Goal: Information Seeking & Learning: Check status

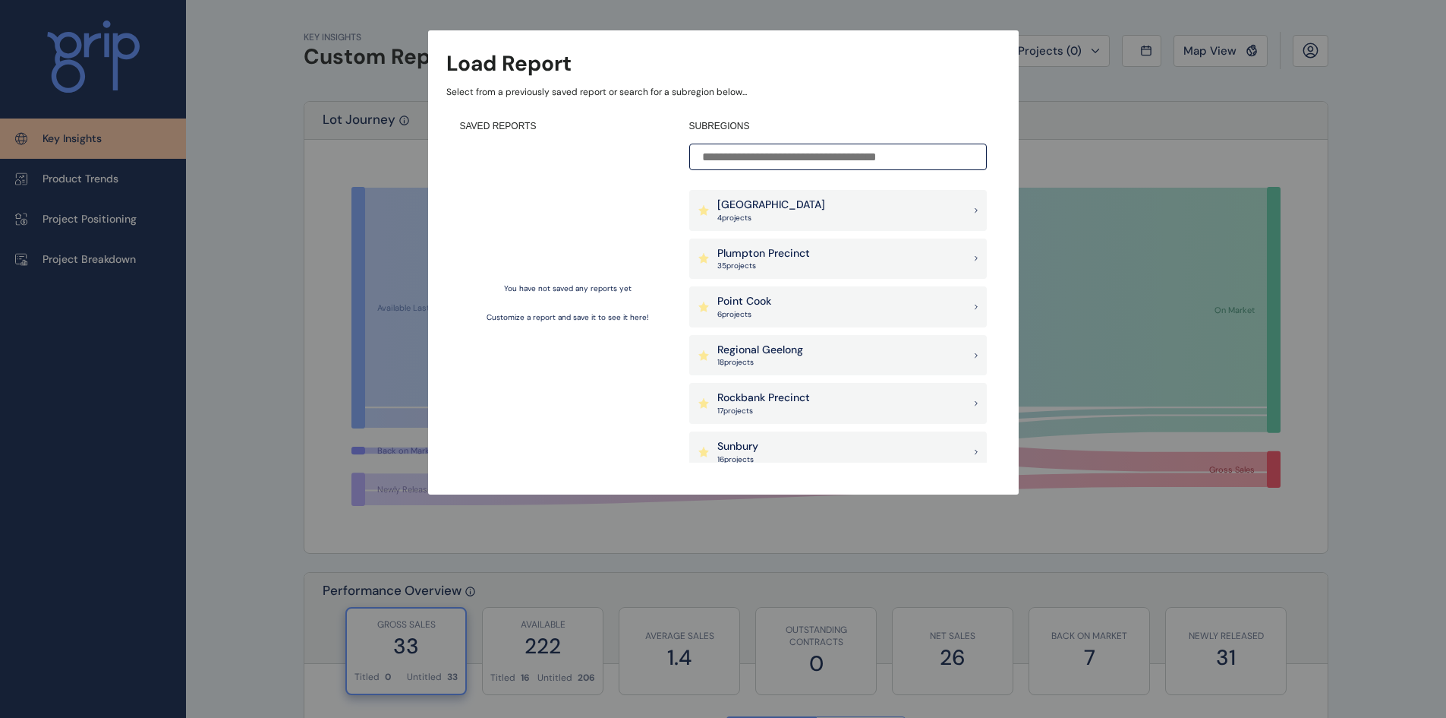
scroll to position [987, 0]
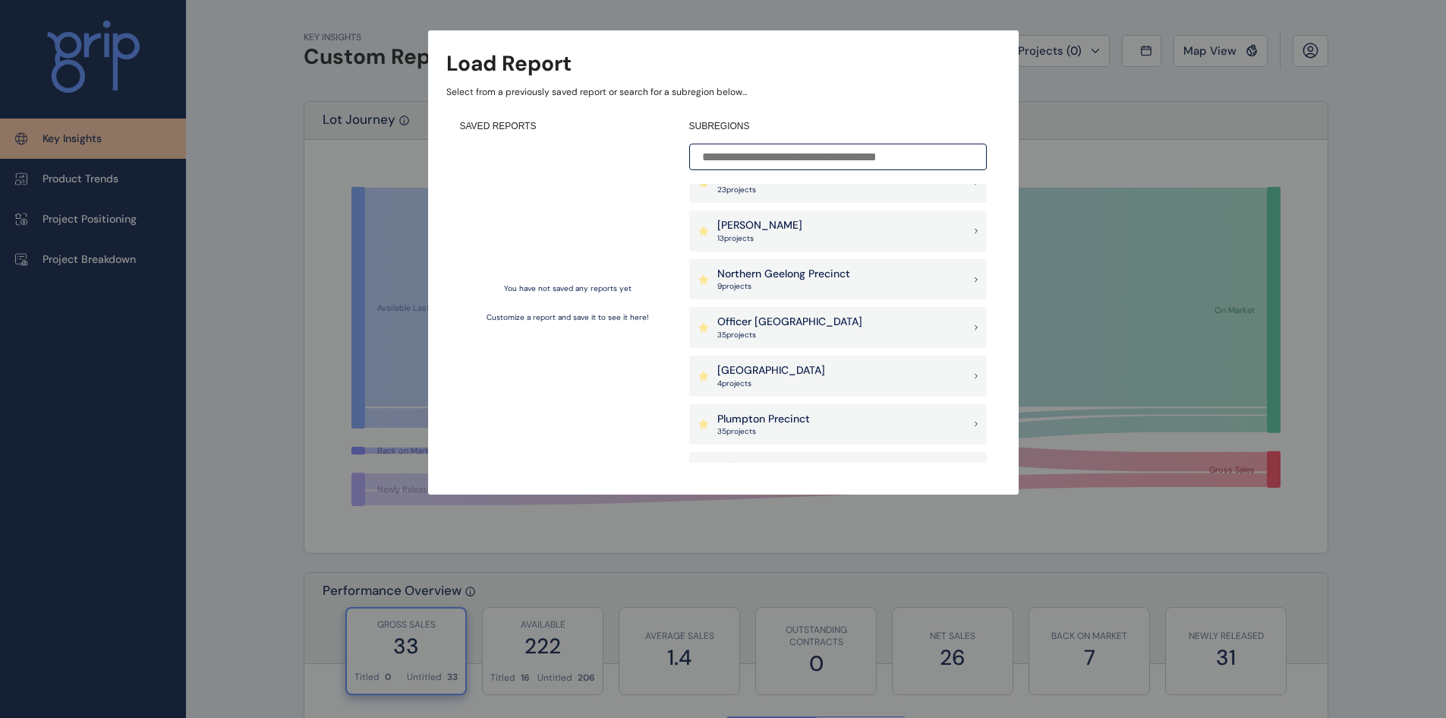
click at [788, 154] on input at bounding box center [838, 157] width 298 height 27
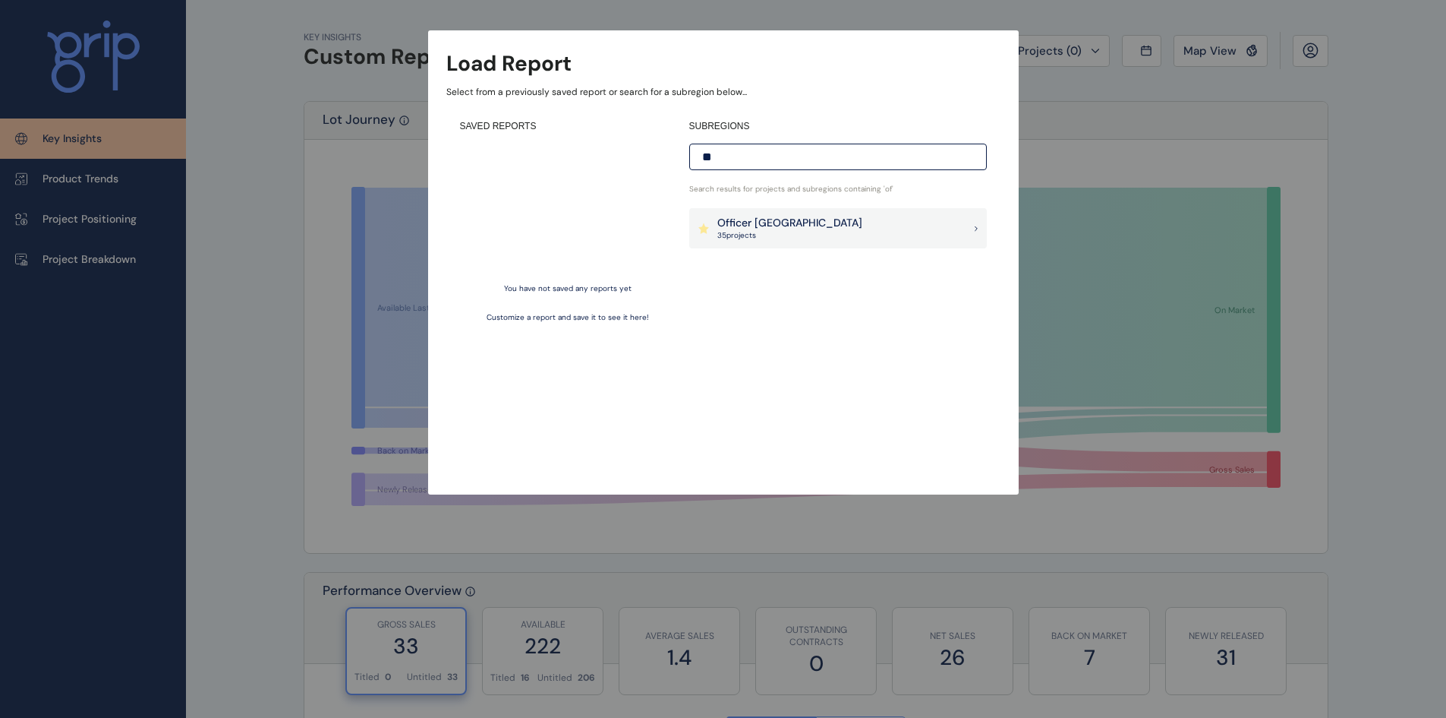
scroll to position [0, 0]
type input "*******"
click at [762, 226] on p "Officer [GEOGRAPHIC_DATA]" at bounding box center [790, 223] width 145 height 15
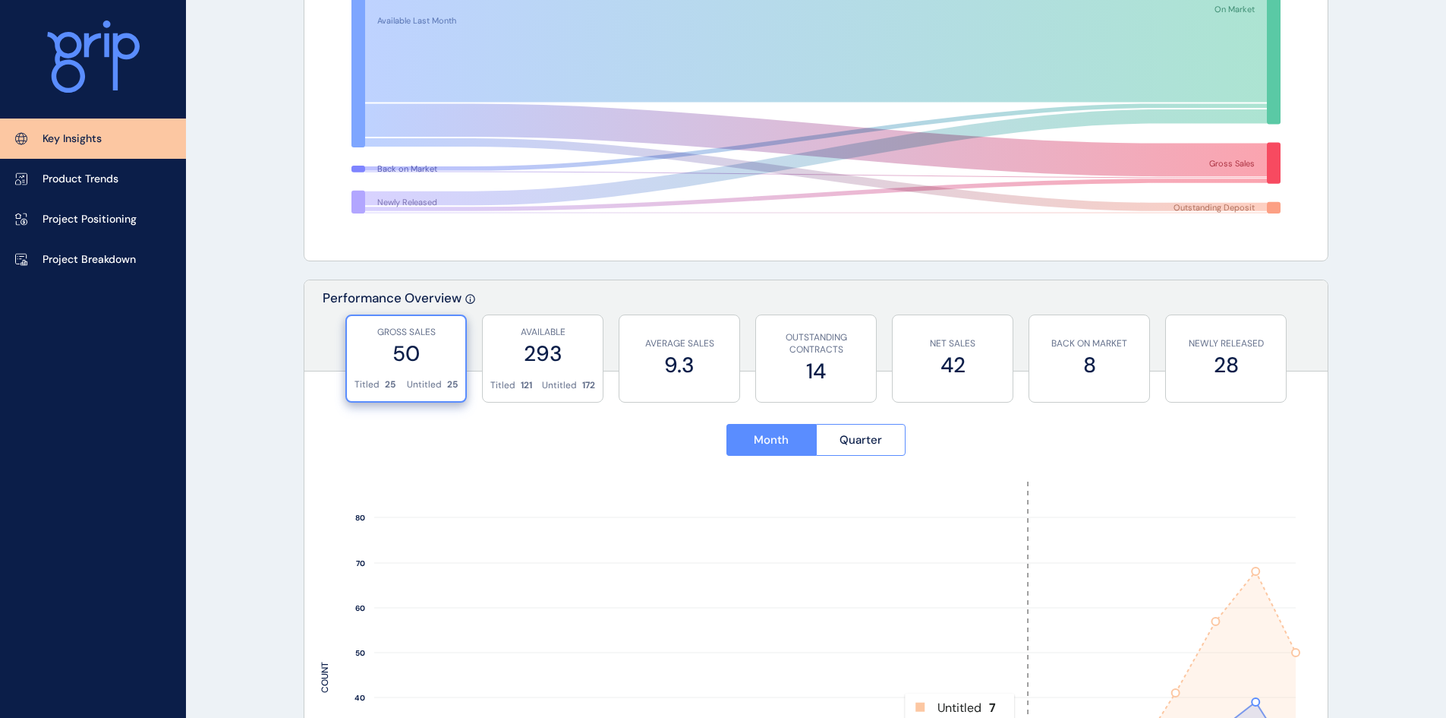
scroll to position [277, 0]
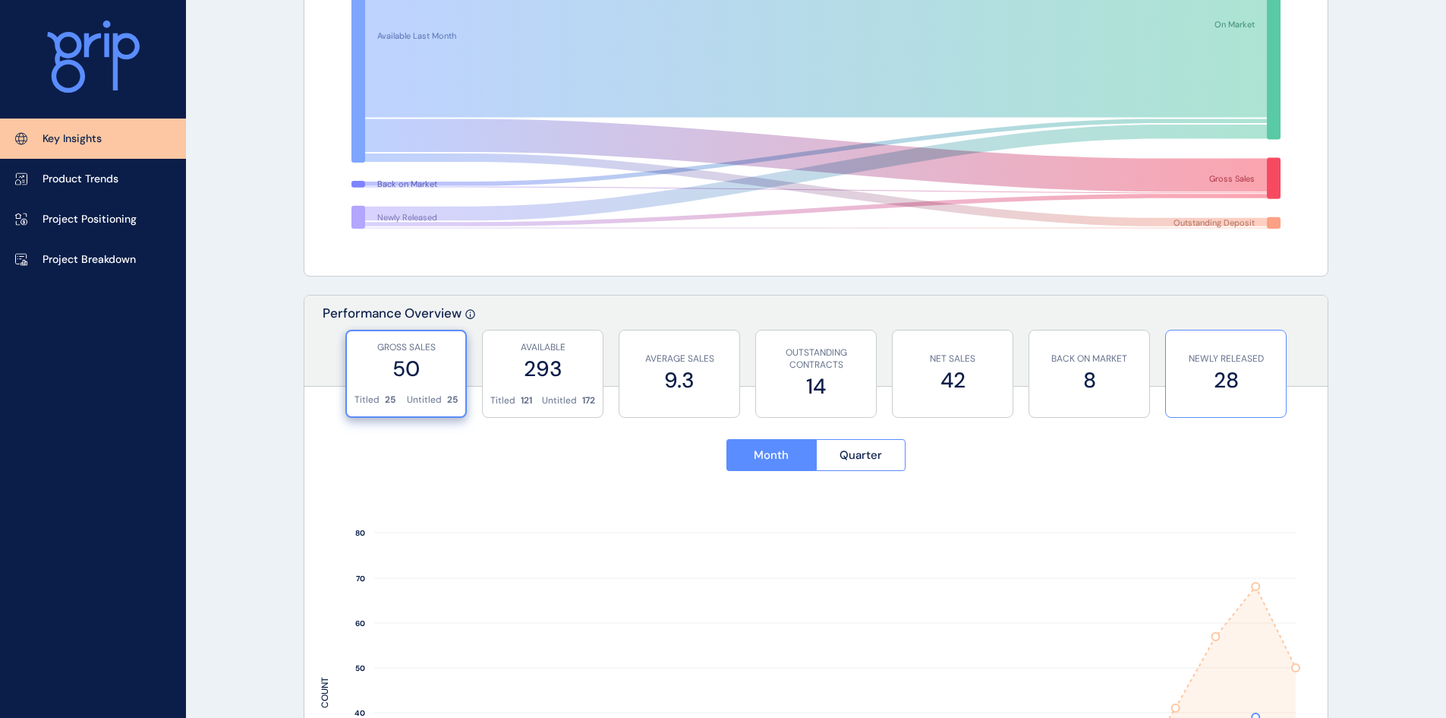
click at [1240, 361] on p "NEWLY RELEASED" at bounding box center [1226, 358] width 105 height 13
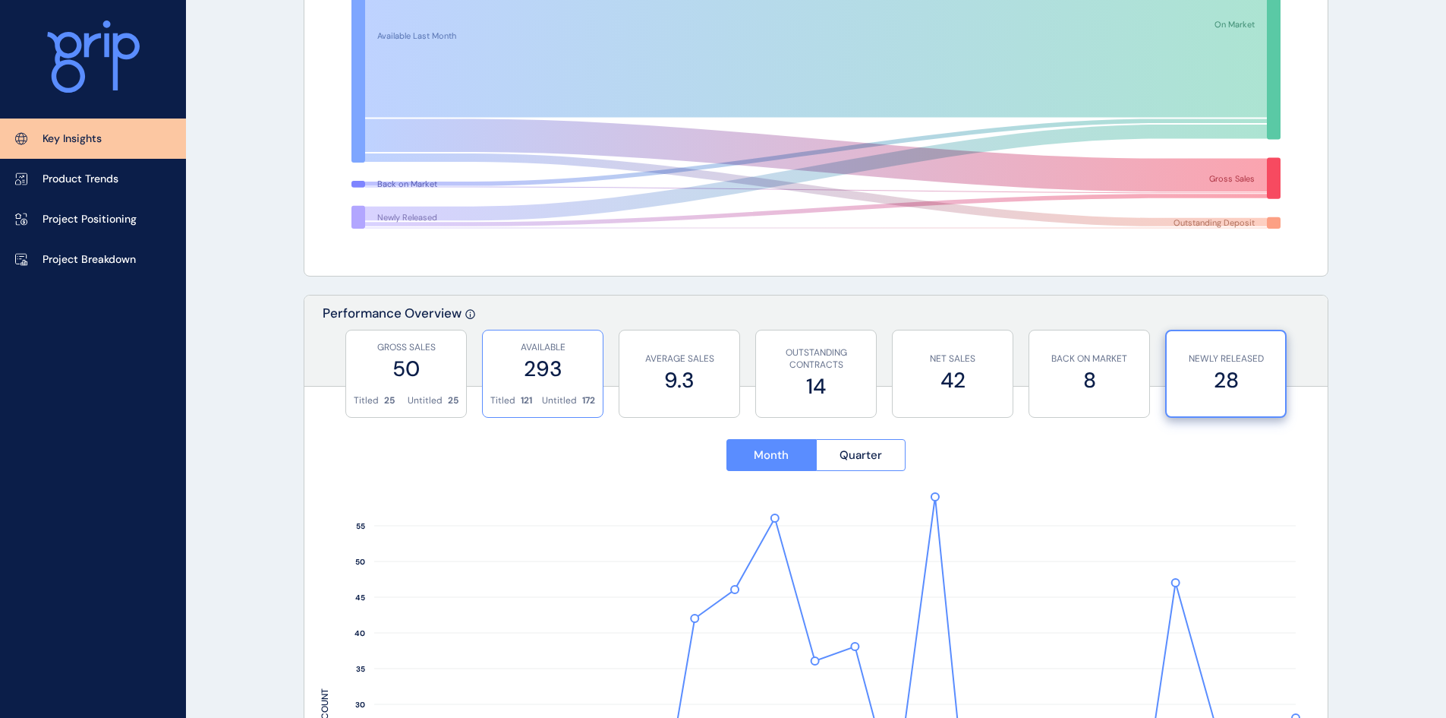
click at [538, 370] on label "293" at bounding box center [542, 369] width 105 height 30
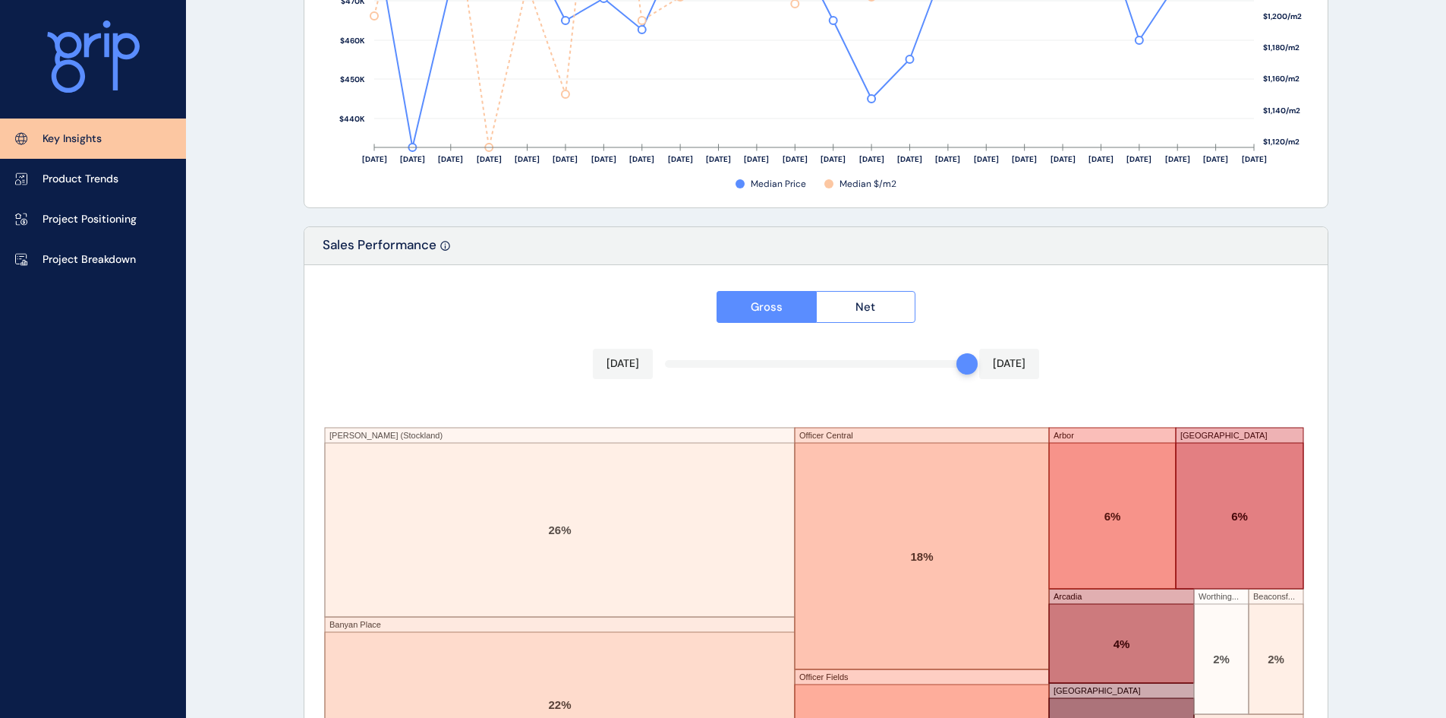
scroll to position [2479, 0]
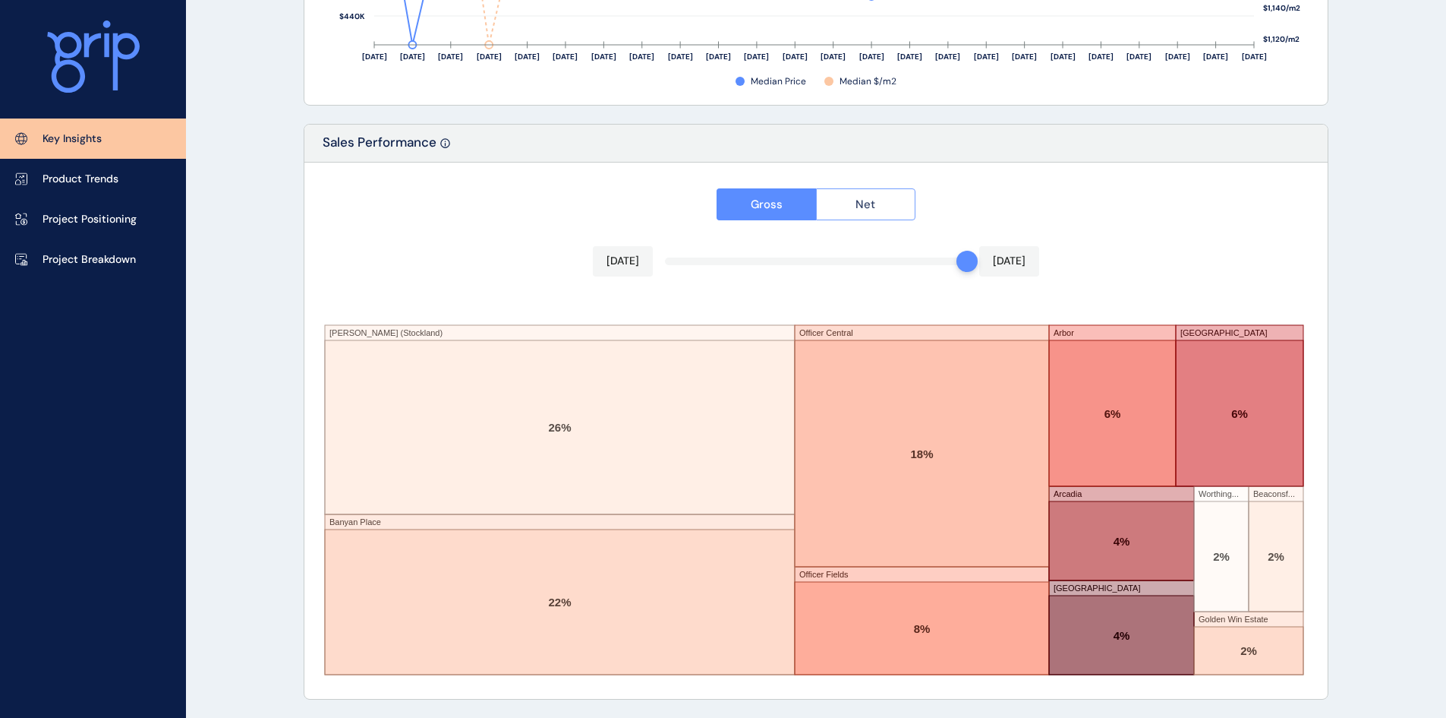
click at [855, 203] on button "Net" at bounding box center [866, 204] width 100 height 32
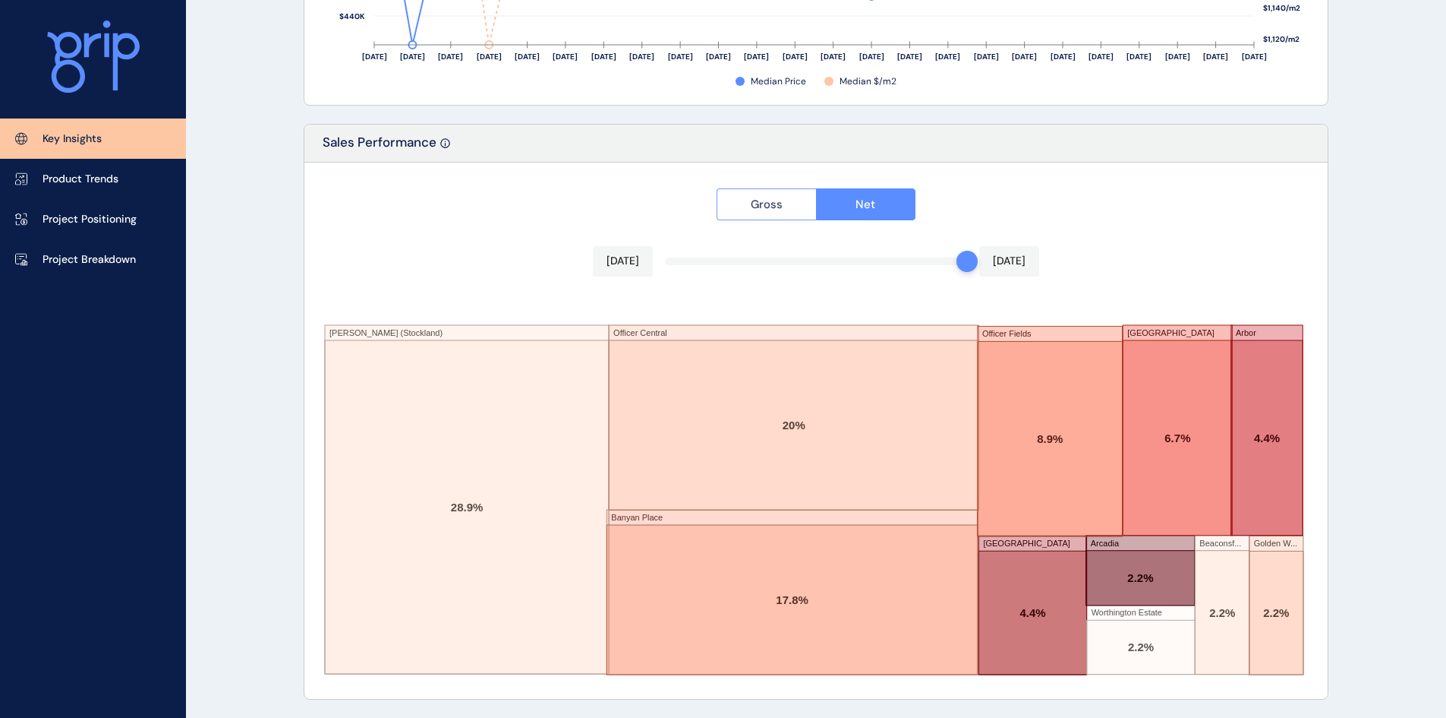
click at [772, 207] on span "Gross" at bounding box center [767, 204] width 32 height 15
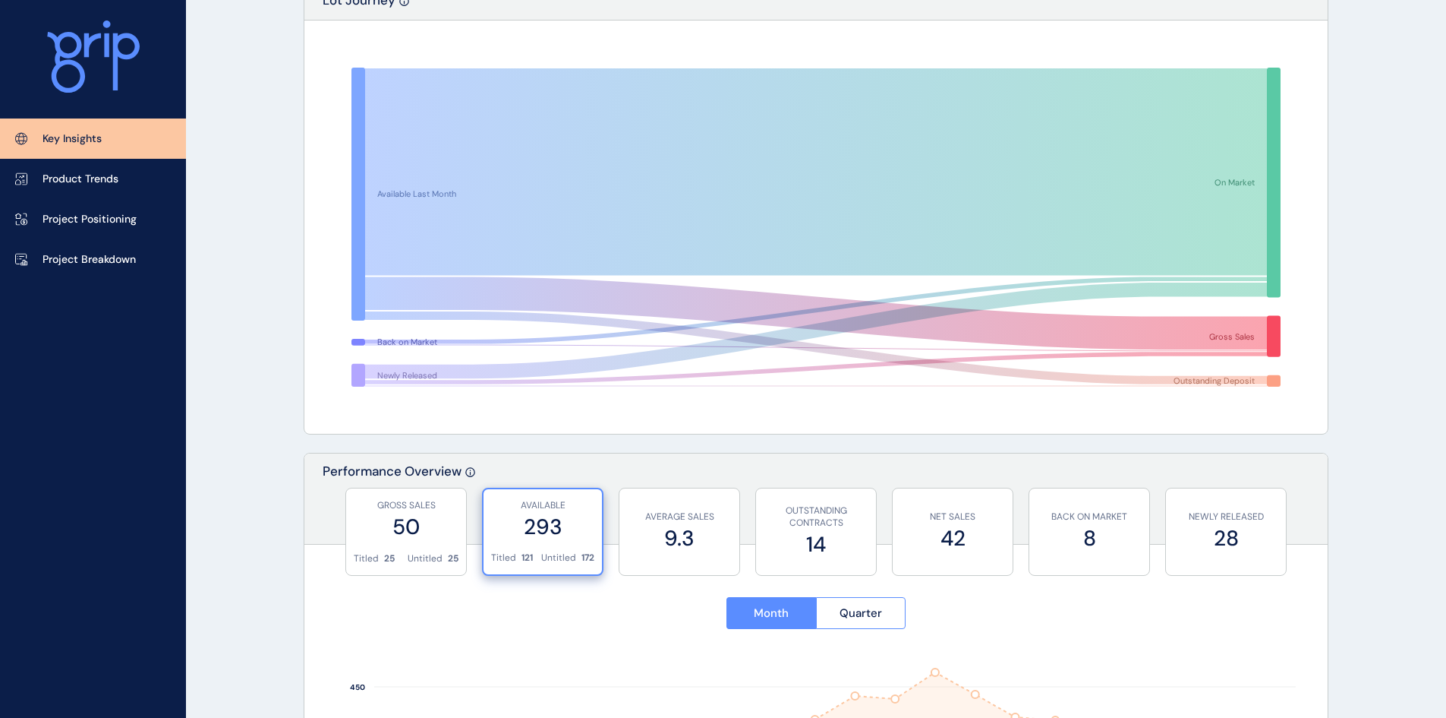
scroll to position [0, 0]
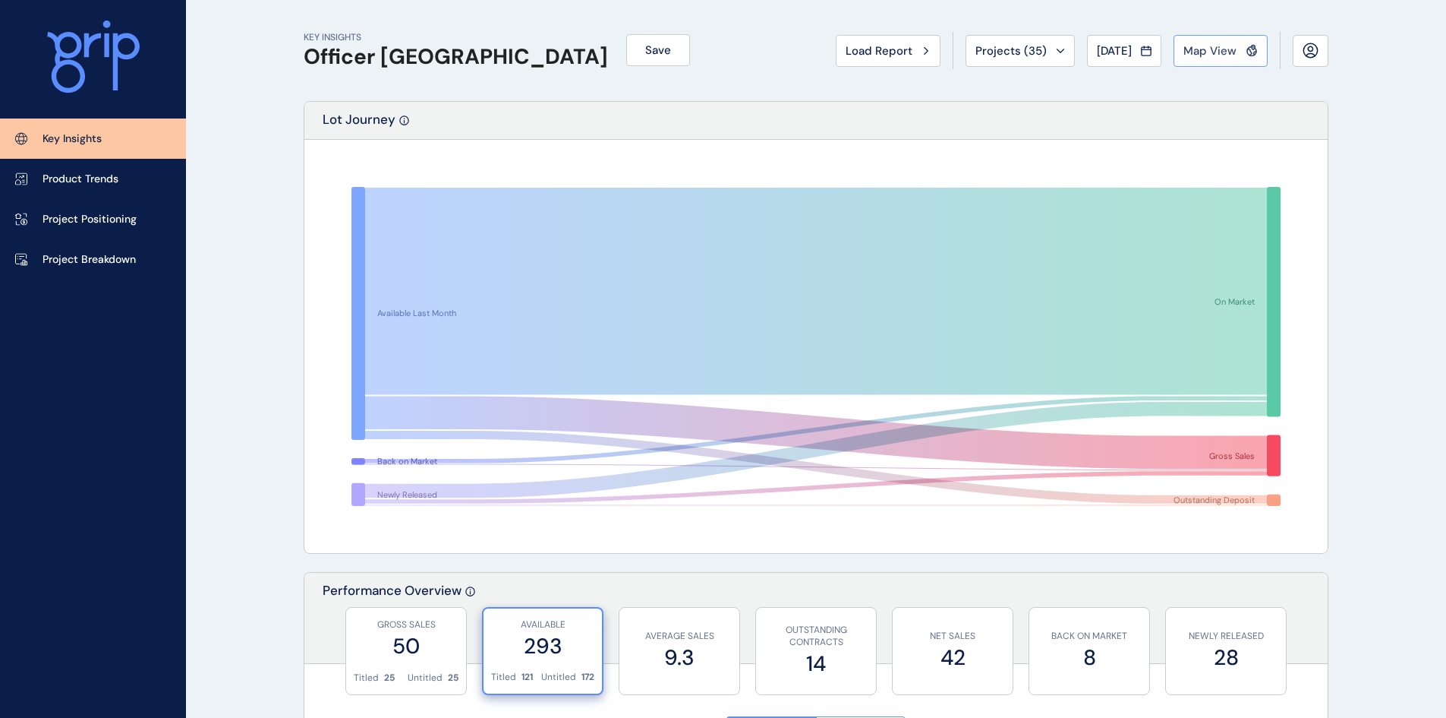
click at [1211, 54] on span "Map View" at bounding box center [1210, 50] width 53 height 15
